Goal: Task Accomplishment & Management: Manage account settings

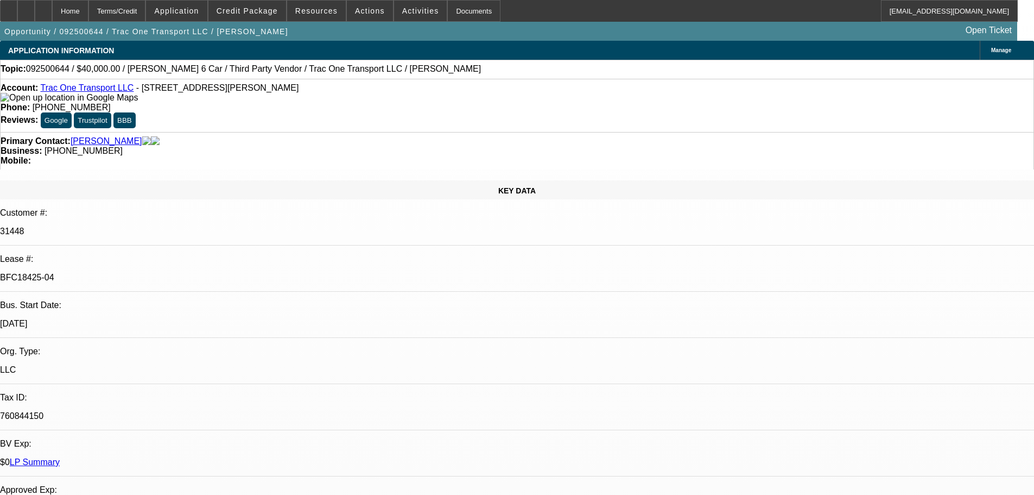
select select "0"
select select "3"
select select "0"
select select "6"
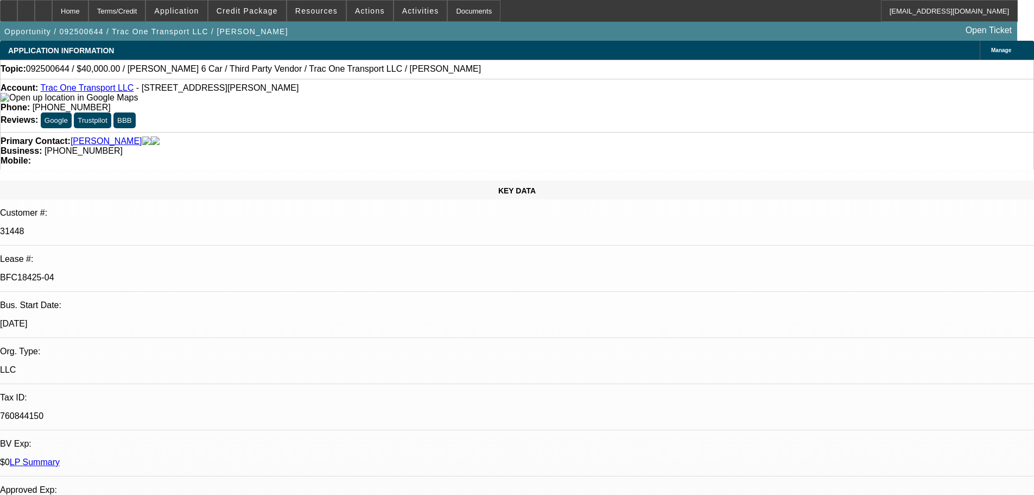
select select "0"
select select "6"
select select "0"
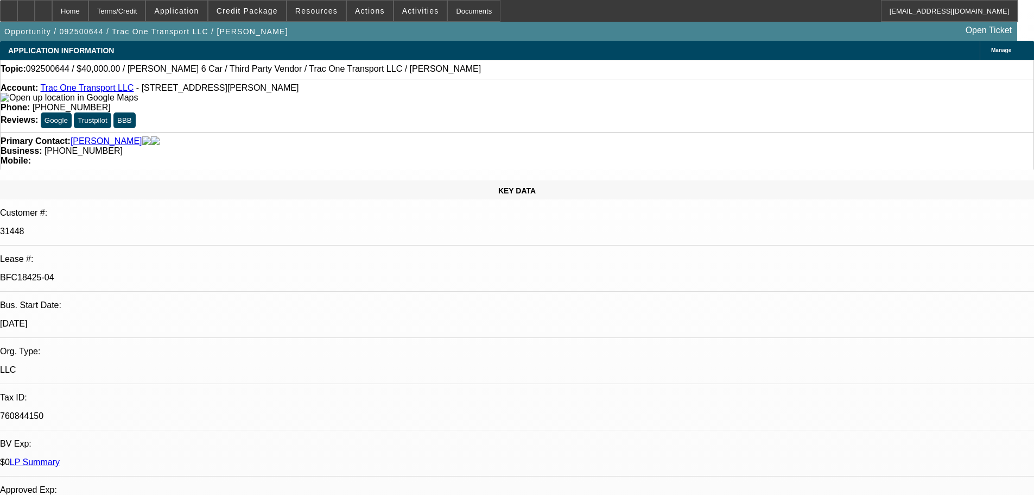
select select "0"
select select "6"
select select "0"
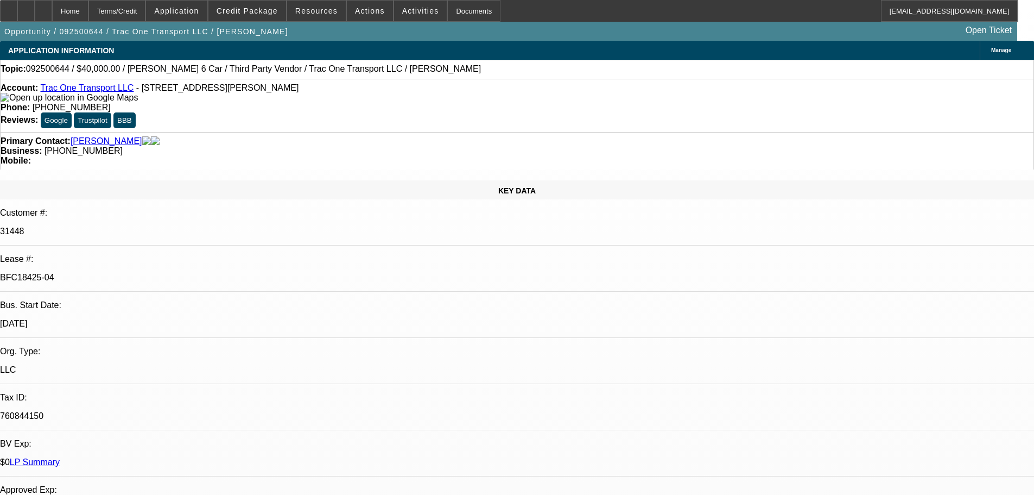
select select "0"
select select "6"
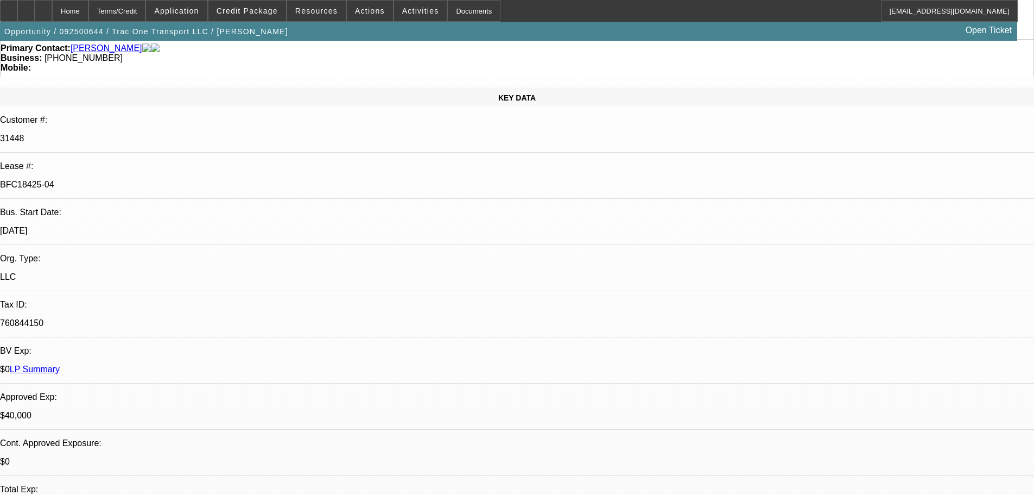
scroll to position [217, 0]
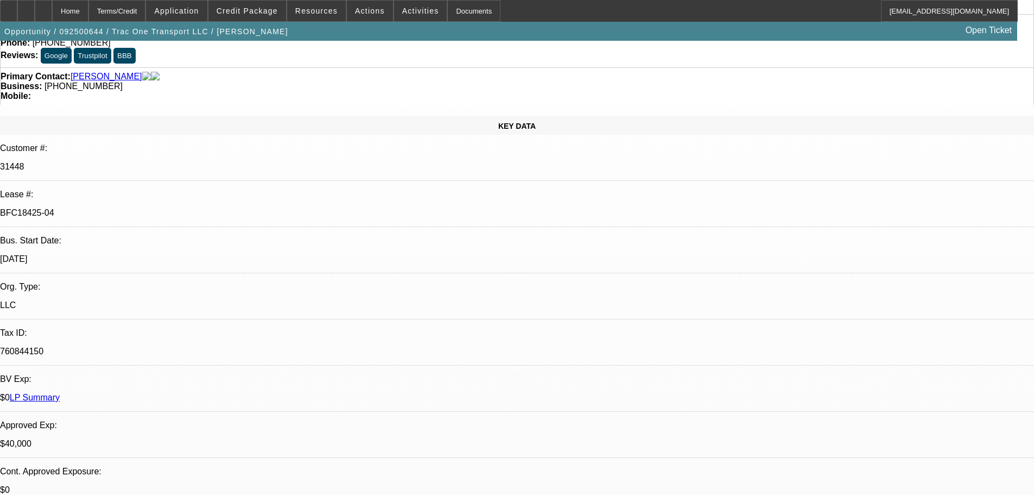
scroll to position [0, 0]
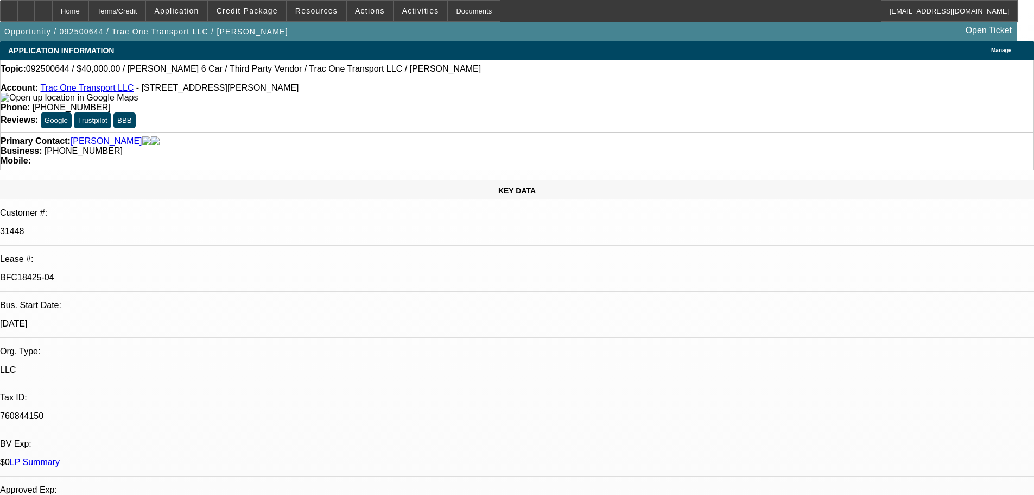
drag, startPoint x: 352, startPoint y: 373, endPoint x: 360, endPoint y: 213, distance: 159.9
drag, startPoint x: 436, startPoint y: 119, endPoint x: 389, endPoint y: 119, distance: 46.7
click at [123, 146] on span "[PHONE_NUMBER]" at bounding box center [84, 150] width 78 height 9
copy span "[PHONE_NUMBER]"
click at [239, 100] on div "Account: Trac One Transport LLC - [STREET_ADDRESS][PERSON_NAME]" at bounding box center [517, 93] width 1033 height 20
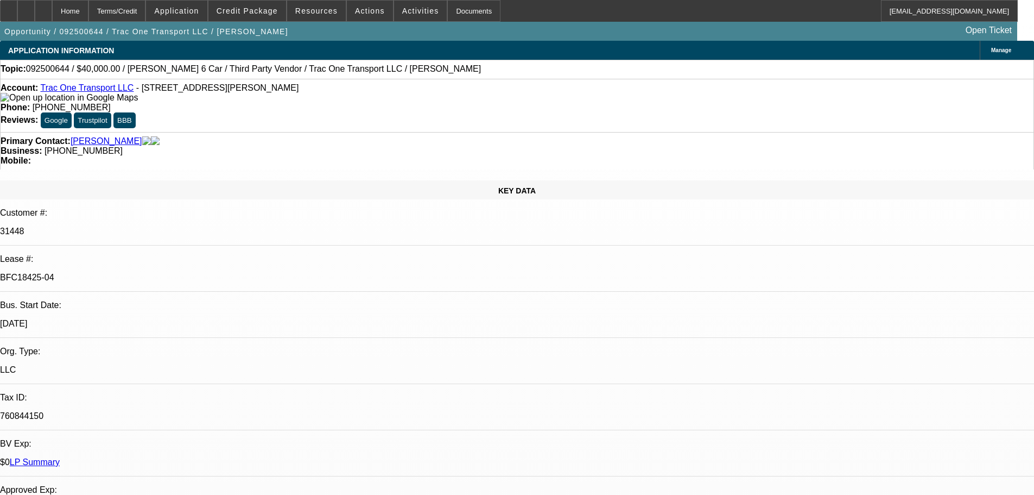
drag, startPoint x: 996, startPoint y: 74, endPoint x: 754, endPoint y: 190, distance: 269.1
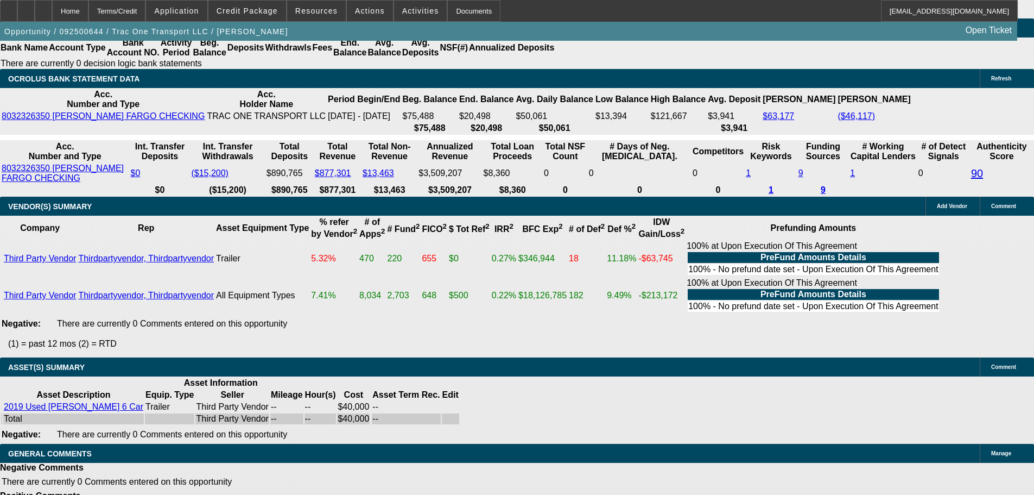
drag, startPoint x: 386, startPoint y: 288, endPoint x: 418, endPoint y: 362, distance: 80.3
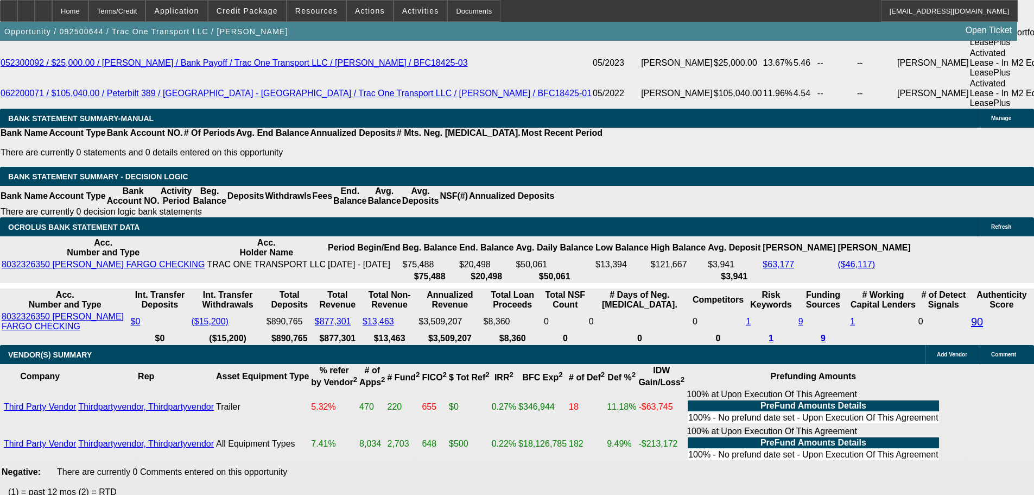
scroll to position [1902, 0]
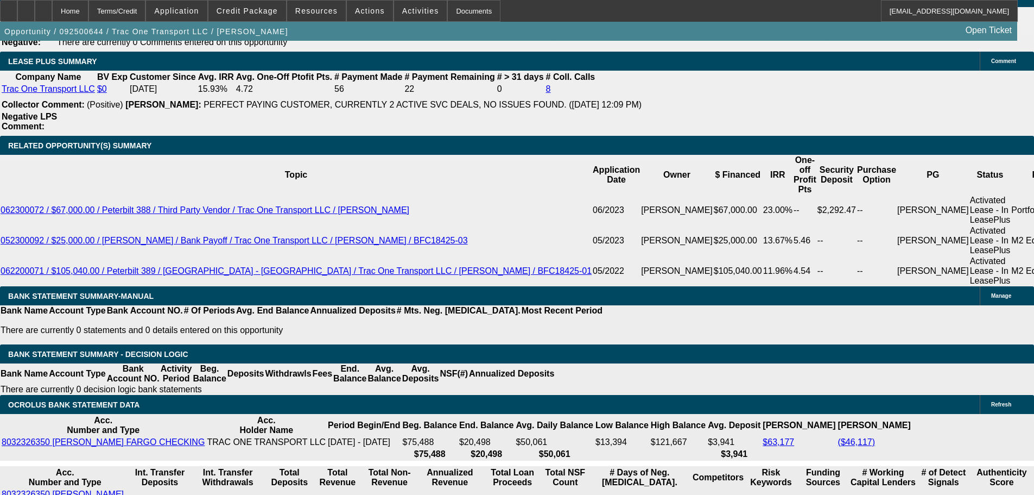
drag, startPoint x: 850, startPoint y: 75, endPoint x: 900, endPoint y: 73, distance: 50.0
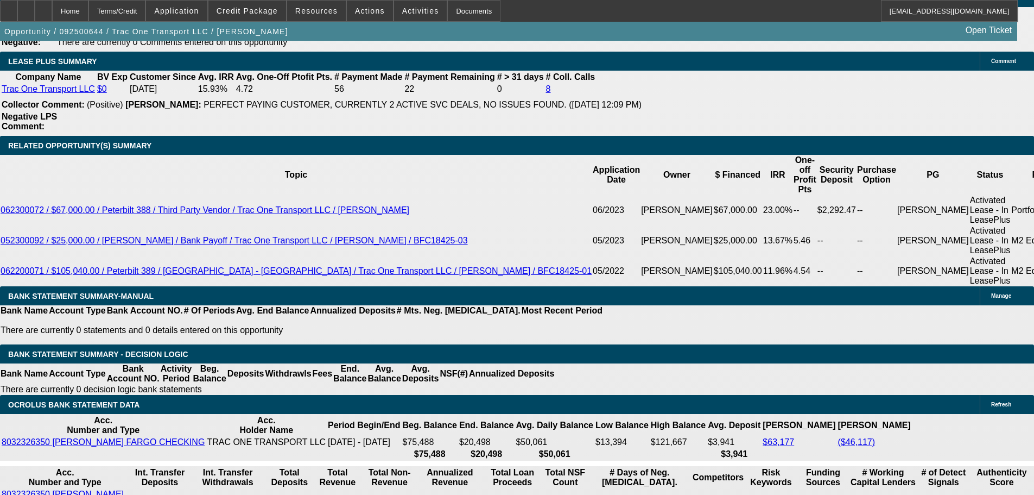
drag, startPoint x: 900, startPoint y: 73, endPoint x: 971, endPoint y: 62, distance: 71.9
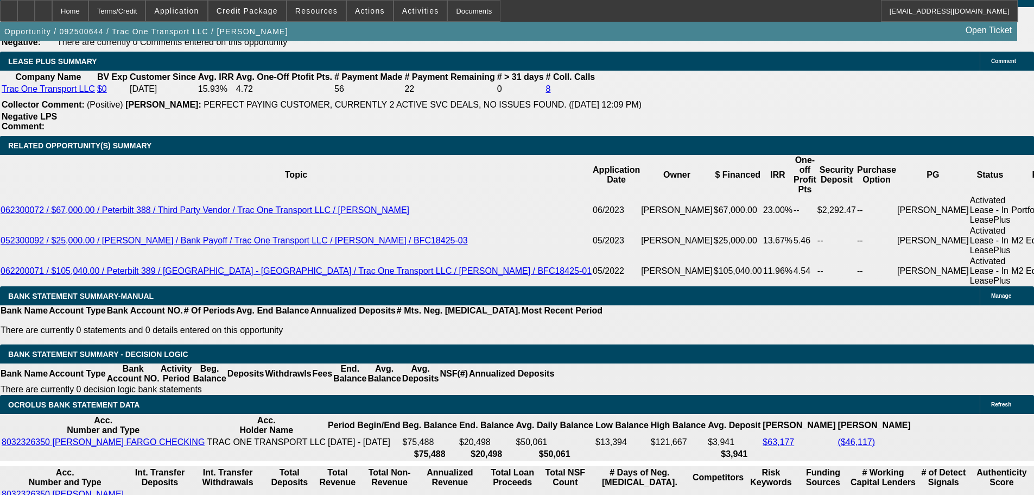
click at [9, 7] on icon at bounding box center [9, 7] width 0 height 0
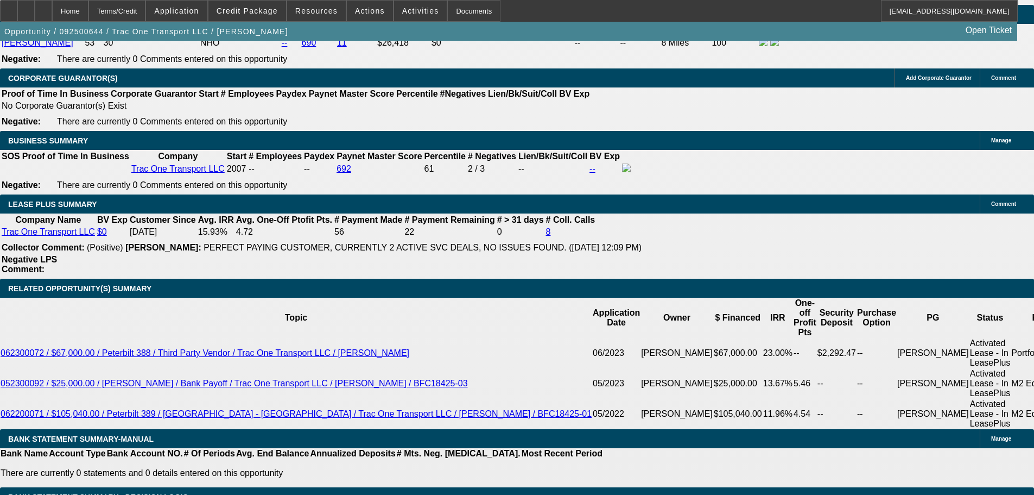
scroll to position [0, 0]
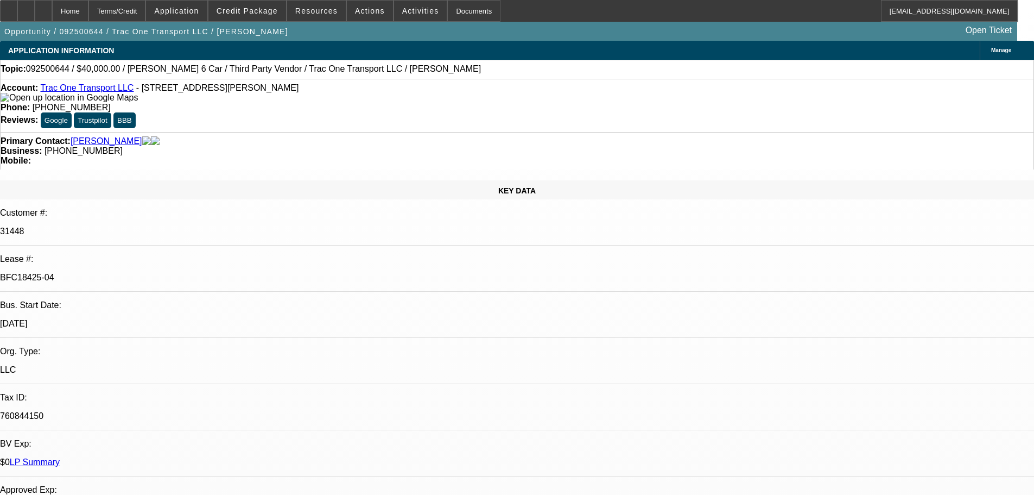
drag, startPoint x: 508, startPoint y: 305, endPoint x: 483, endPoint y: 73, distance: 232.7
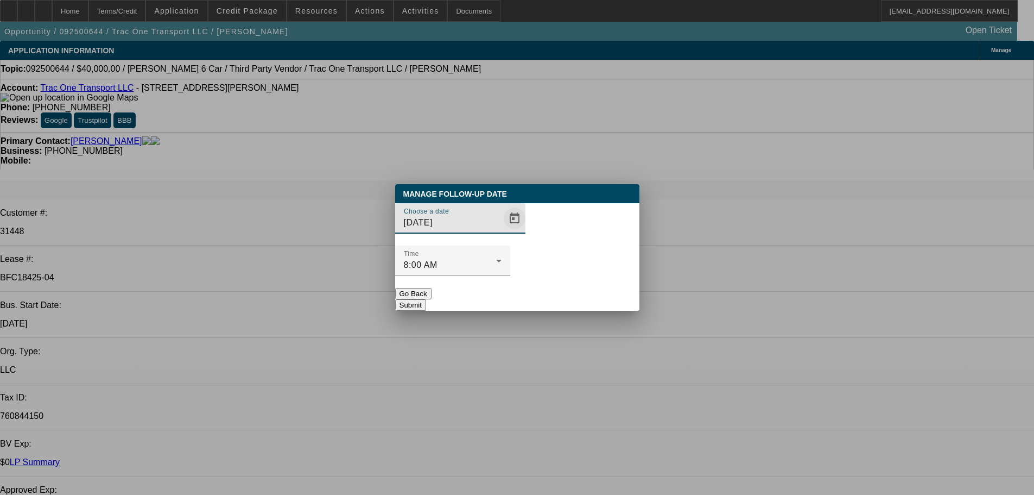
click at [502, 231] on span "Open calendar" at bounding box center [515, 218] width 26 height 26
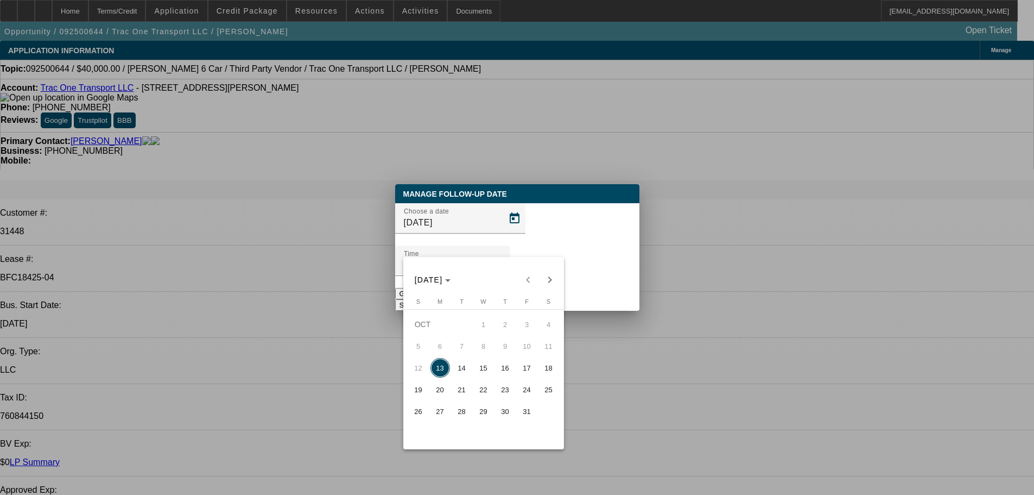
click at [469, 371] on span "14" at bounding box center [462, 368] width 20 height 20
type input "[DATE]"
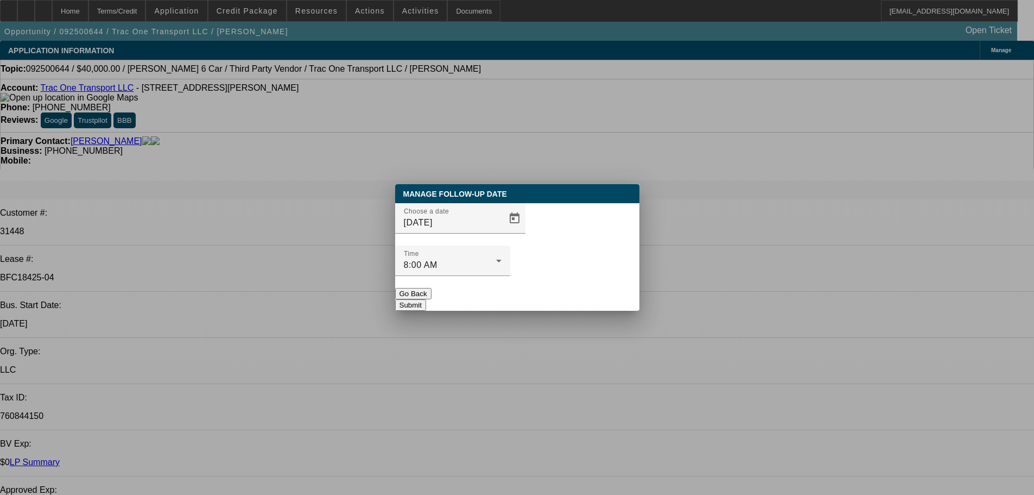
click at [426, 299] on button "Submit" at bounding box center [410, 304] width 31 height 11
